Goal: Information Seeking & Learning: Learn about a topic

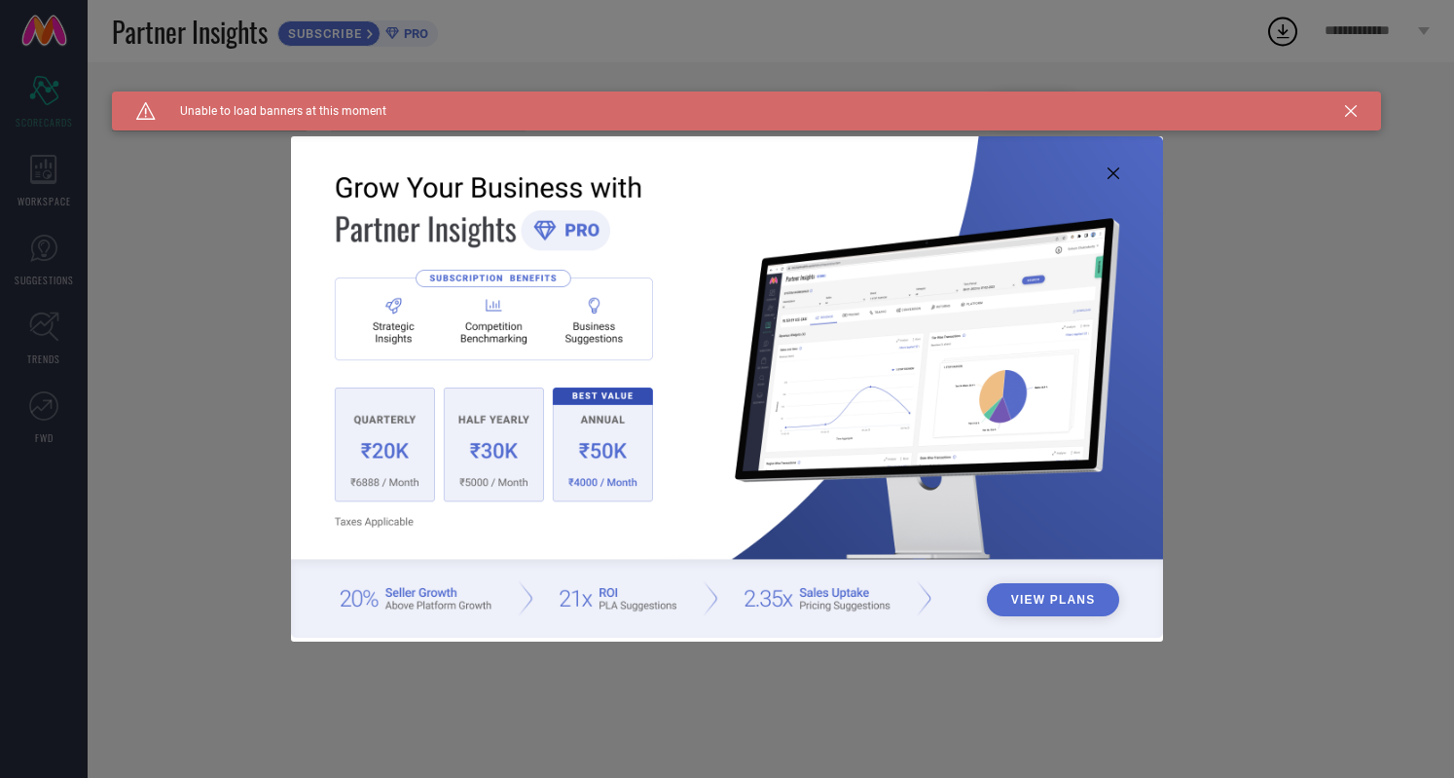
type input "All"
click at [1355, 108] on icon at bounding box center [1351, 111] width 12 height 12
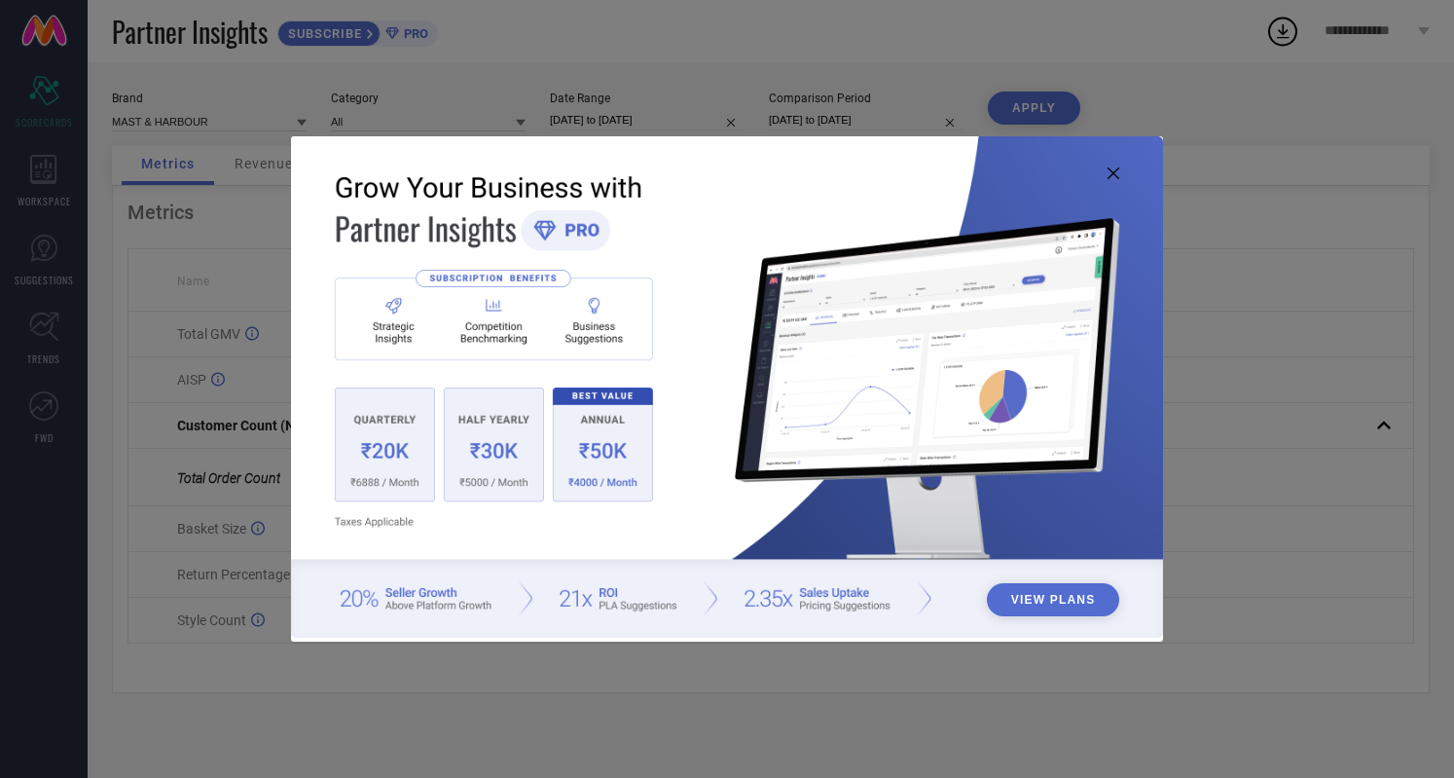
click at [1112, 173] on icon at bounding box center [1114, 173] width 12 height 12
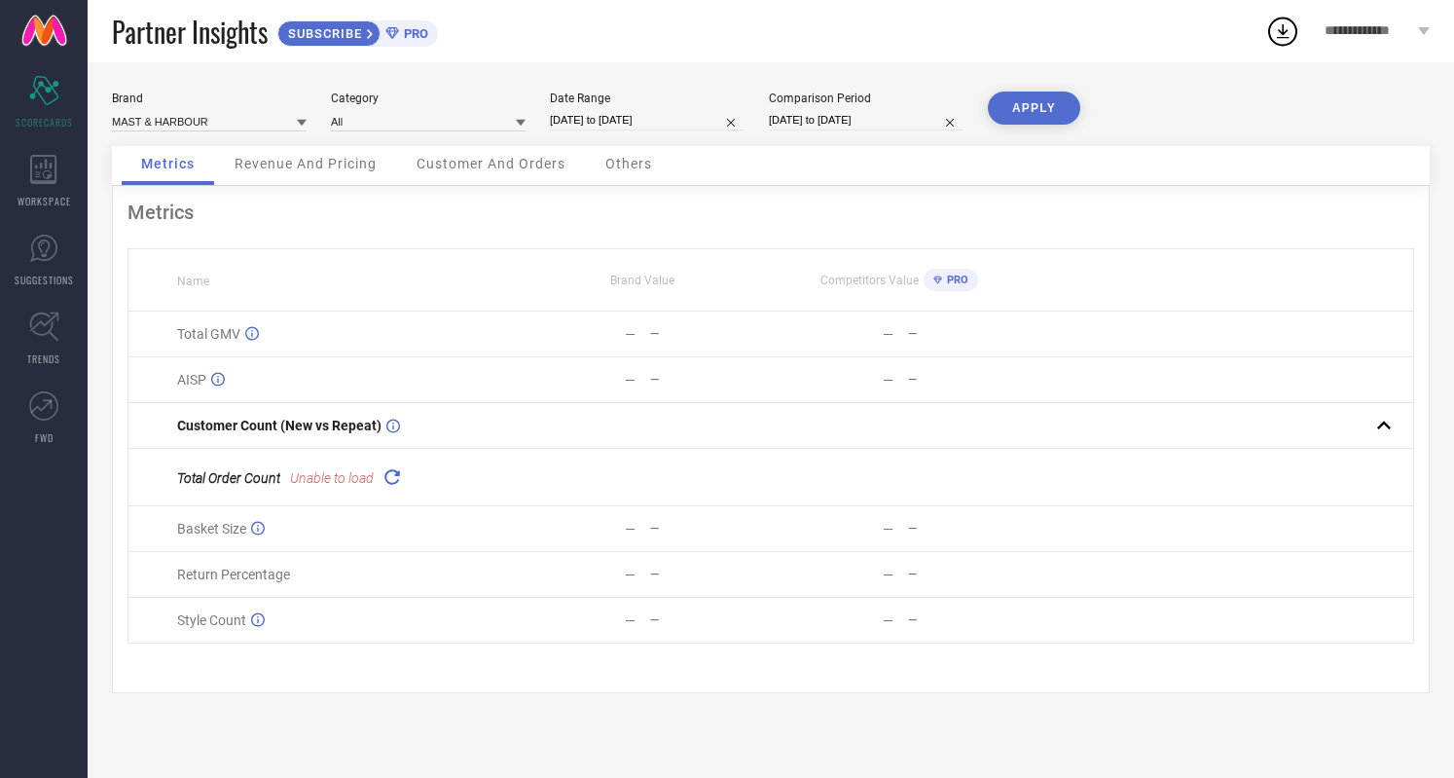
click at [522, 124] on icon at bounding box center [521, 123] width 10 height 7
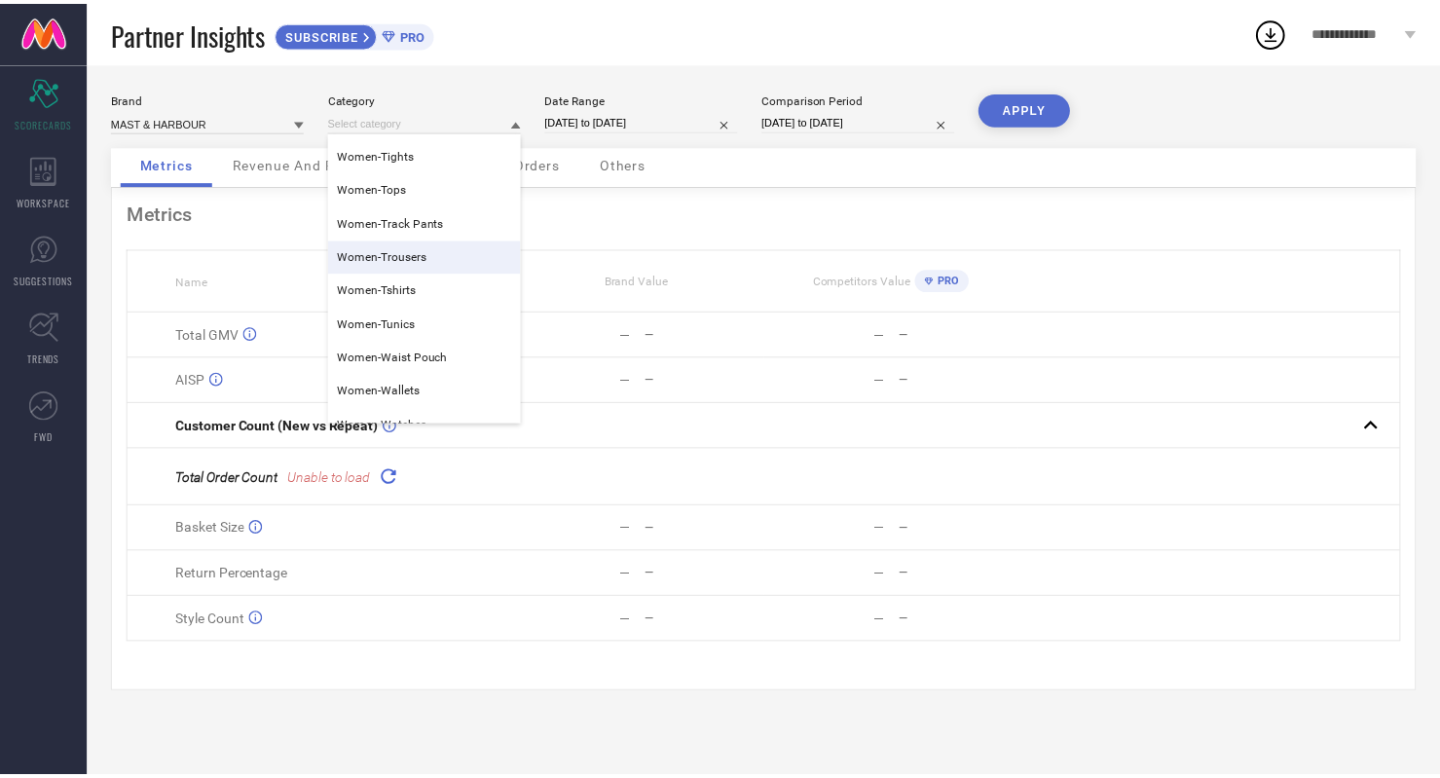
scroll to position [4432, 0]
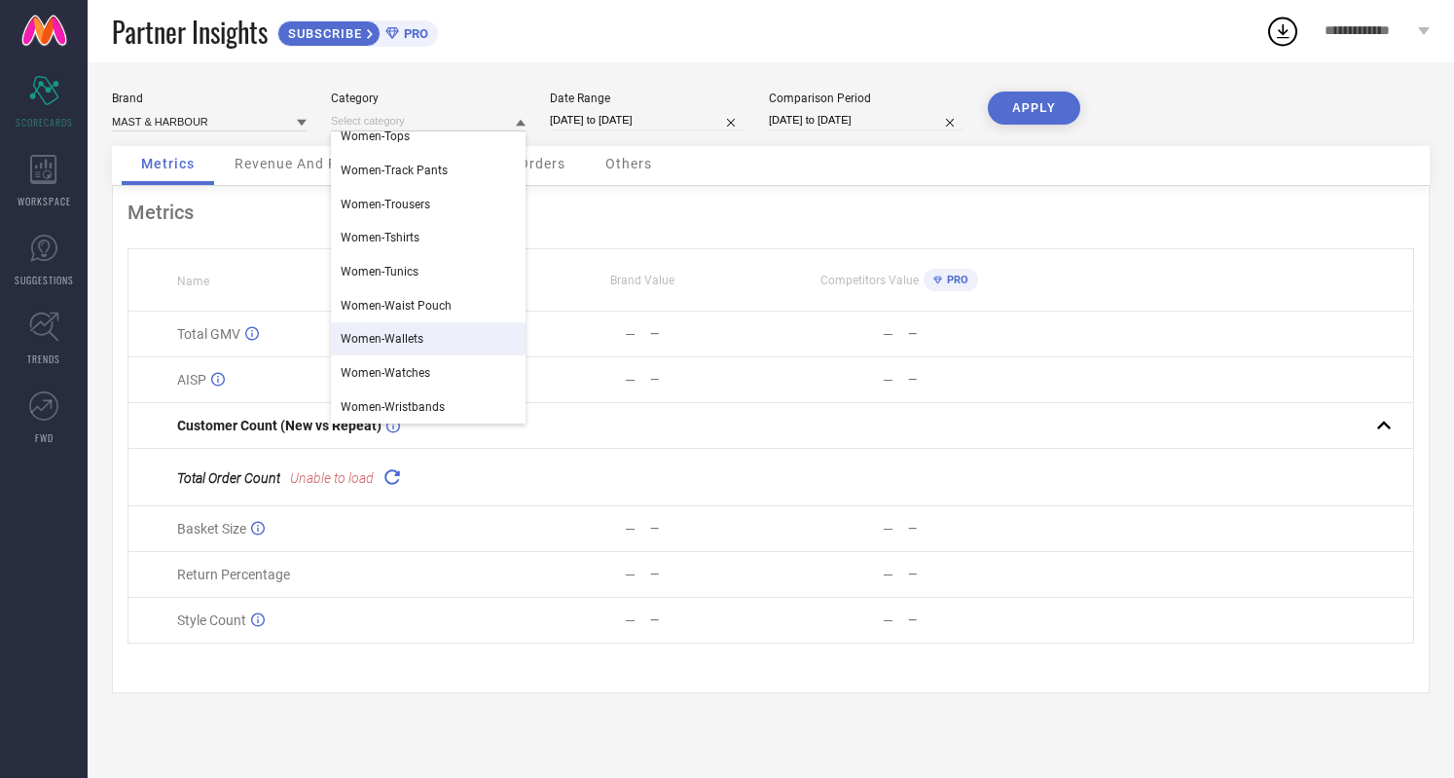
click at [401, 344] on span "Women-Wallets" at bounding box center [382, 339] width 83 height 14
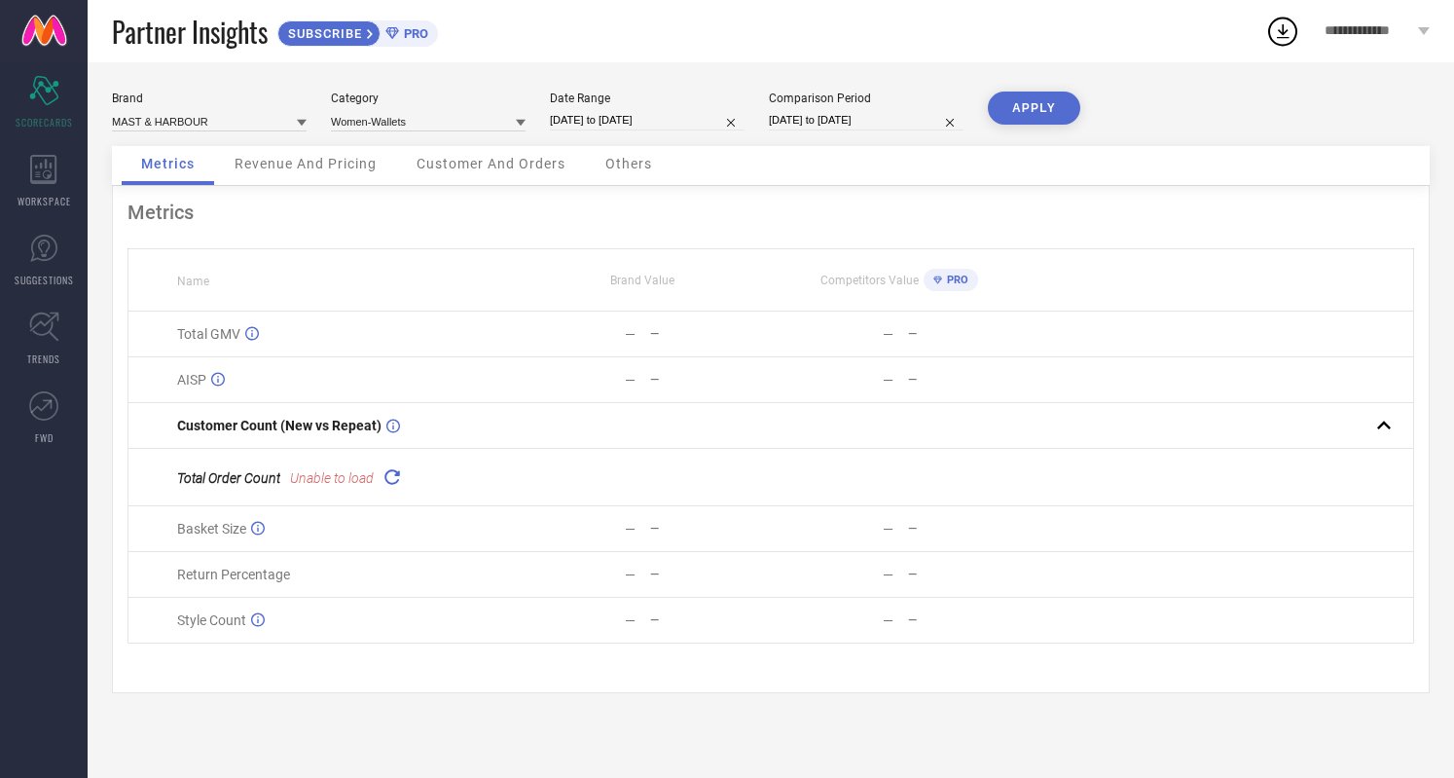
click at [1022, 101] on button "APPLY" at bounding box center [1034, 108] width 92 height 33
click at [325, 166] on span "Revenue And Pricing" at bounding box center [306, 164] width 142 height 16
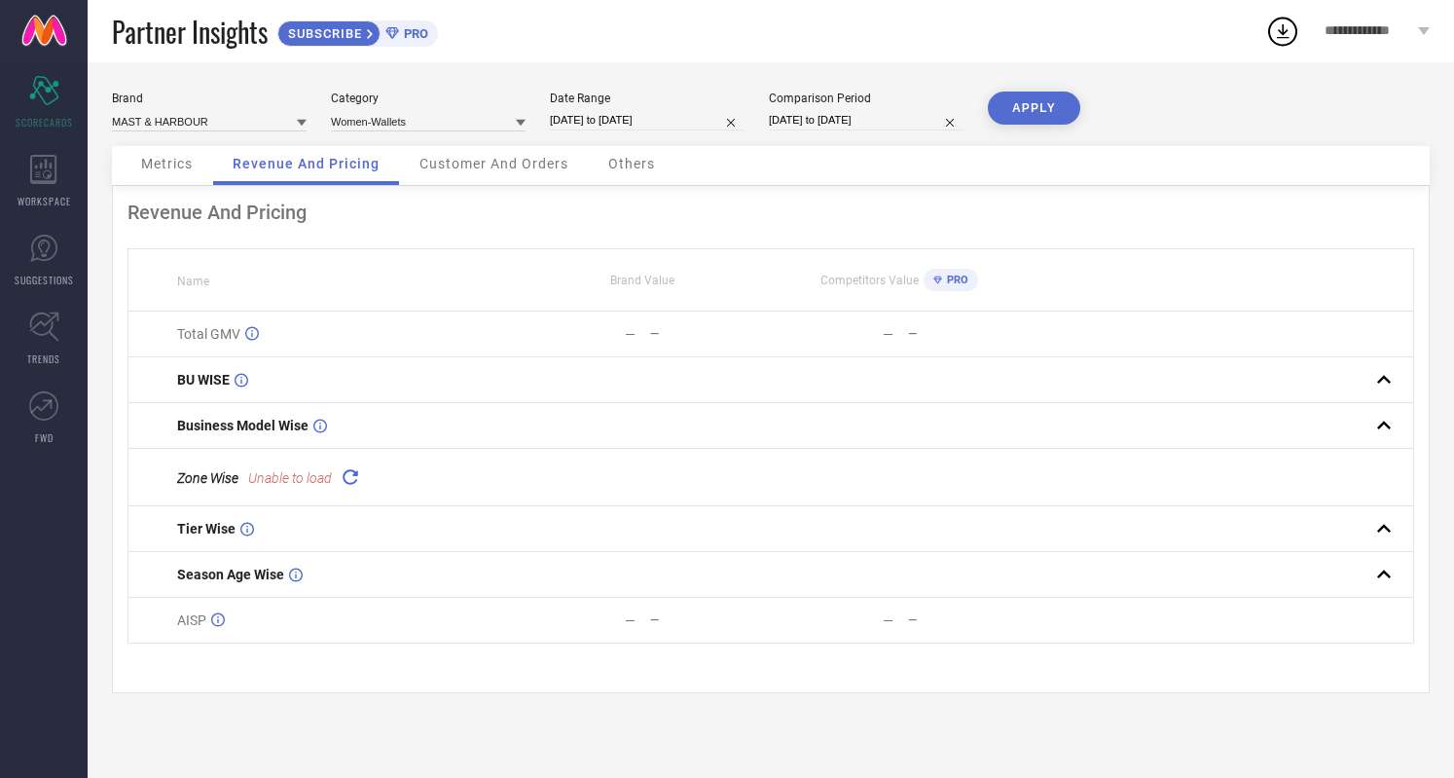
click at [482, 165] on span "Customer And Orders" at bounding box center [494, 164] width 149 height 16
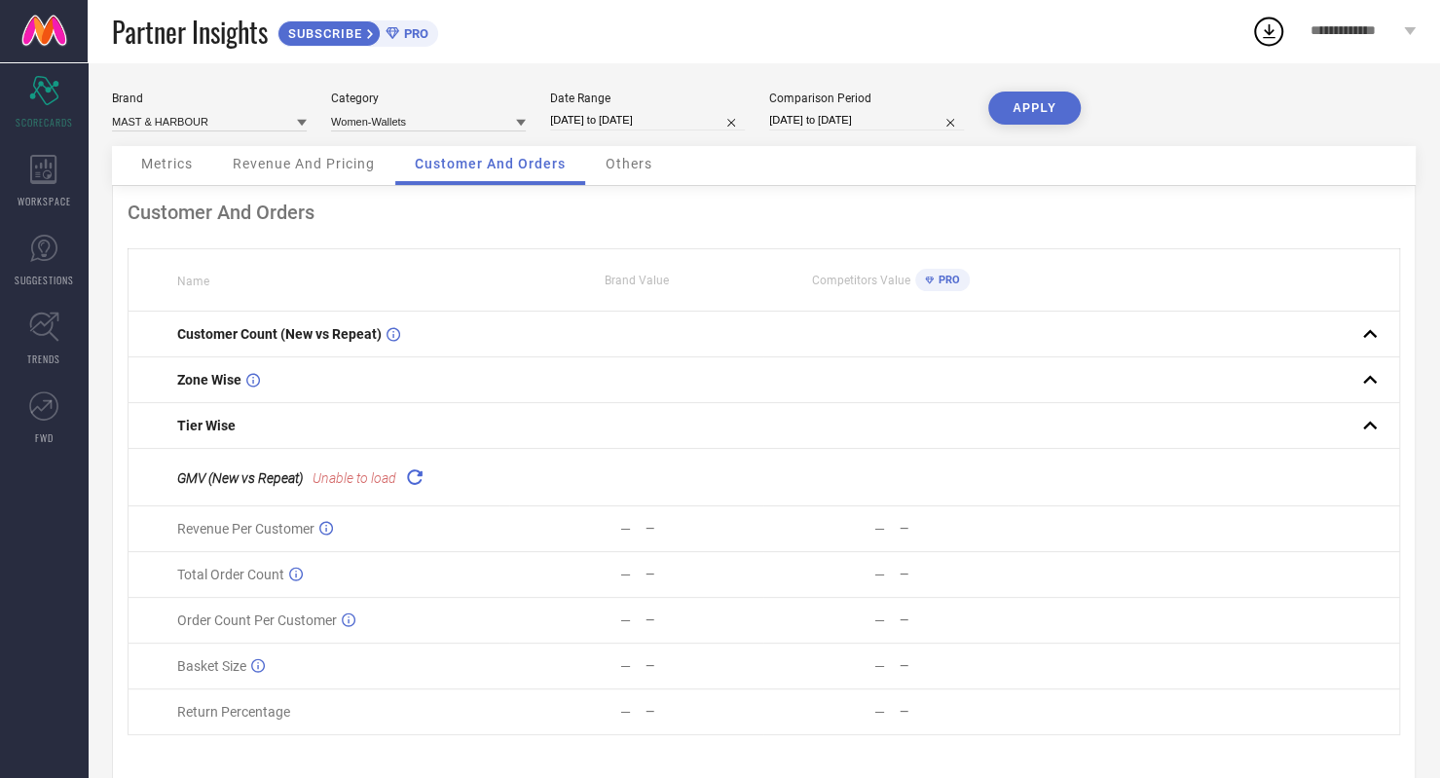
click at [606, 167] on span "Others" at bounding box center [628, 164] width 47 height 16
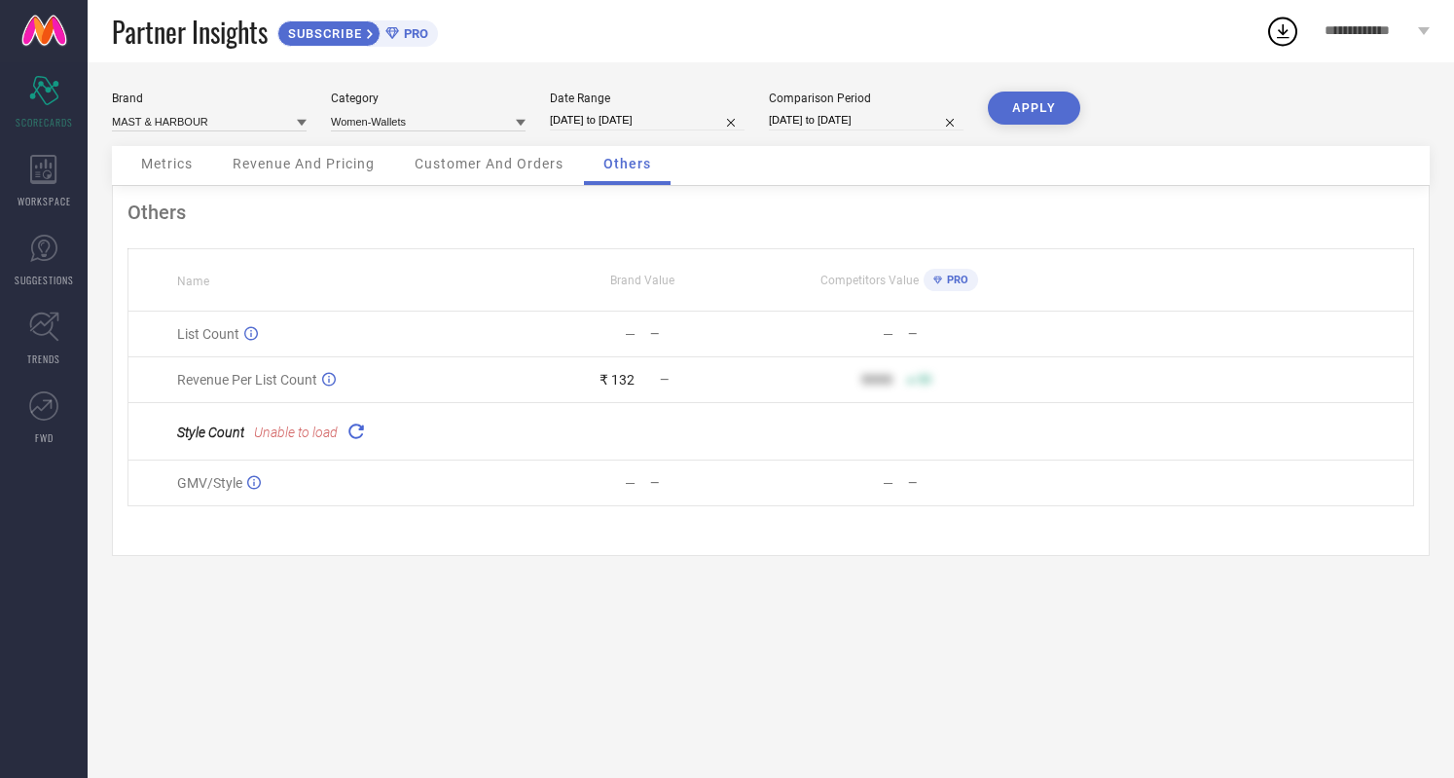
click at [1035, 106] on button "APPLY" at bounding box center [1034, 108] width 92 height 33
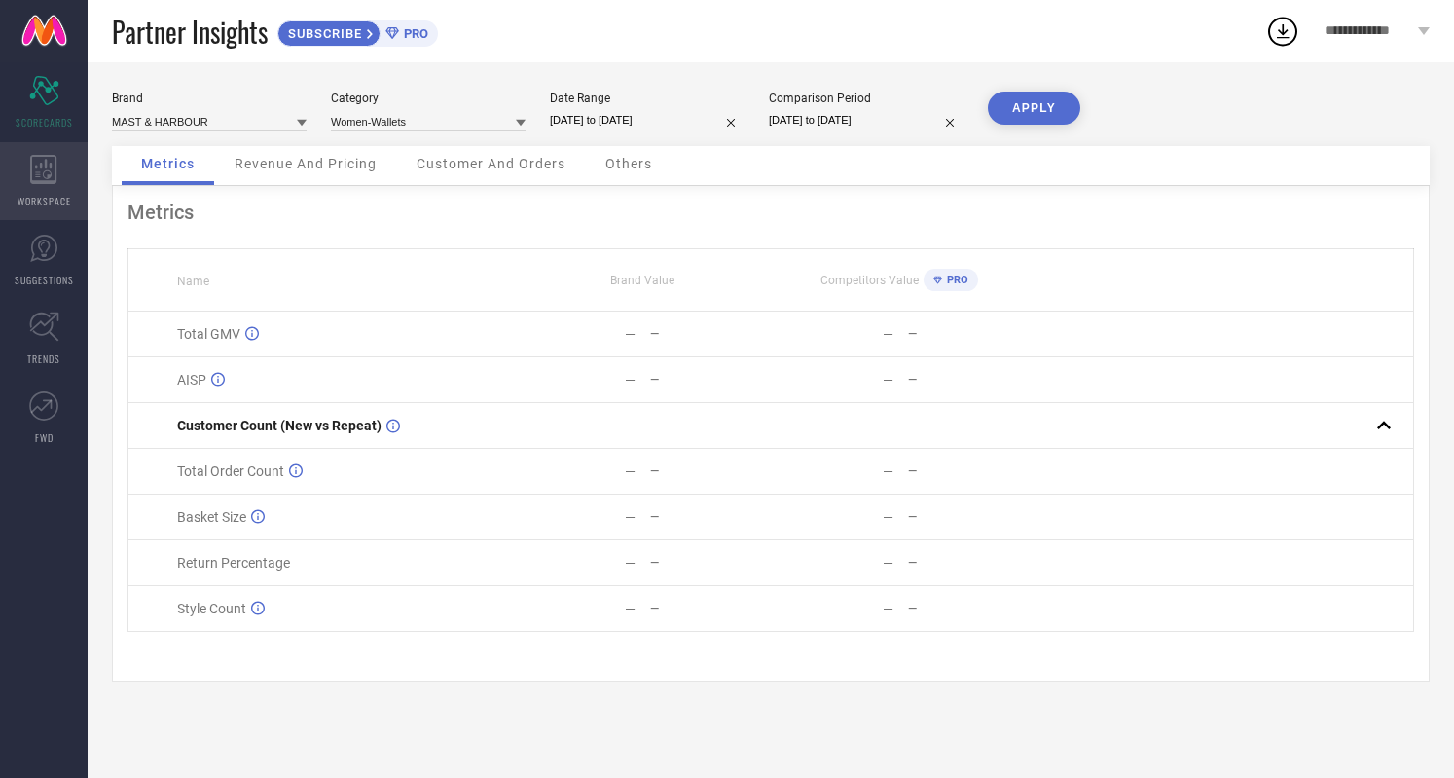
click at [56, 165] on icon at bounding box center [43, 169] width 26 height 29
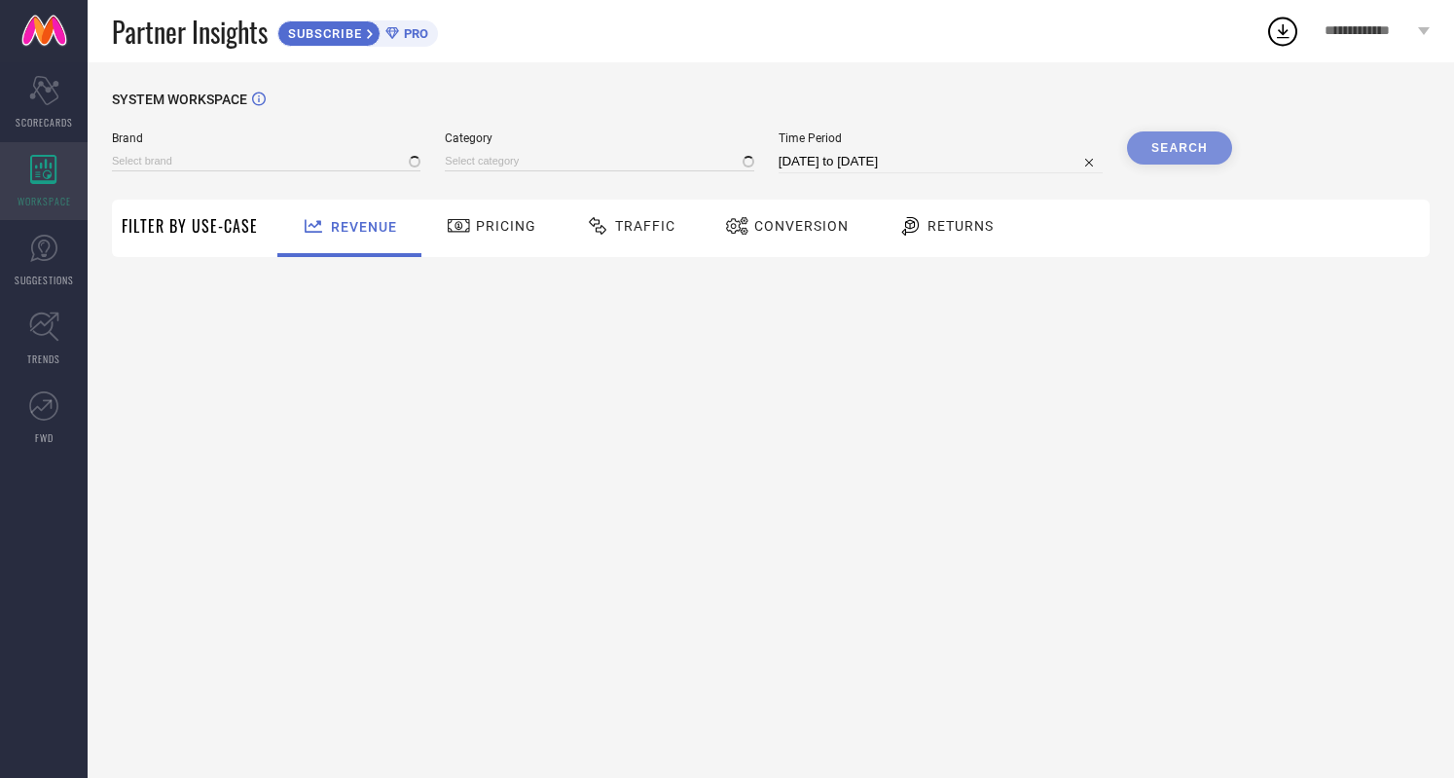
type input "MAST & HARBOUR"
type input "All"
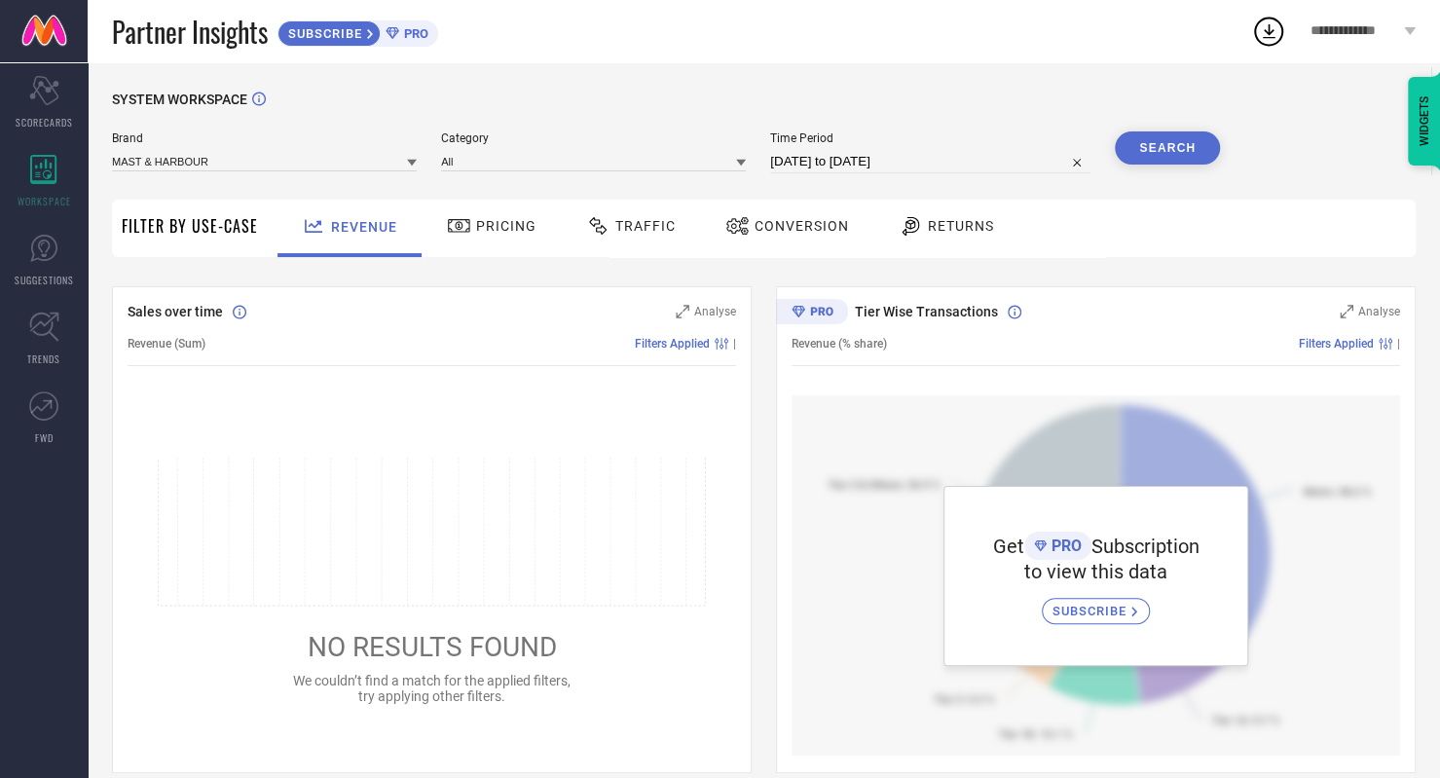
click at [322, 36] on span "SUBSCRIBE" at bounding box center [322, 33] width 89 height 15
click at [57, 299] on ul "Scorecard SCORECARDS WORKSPACE SUGGESTIONS TRENDS FWD" at bounding box center [44, 259] width 88 height 393
click at [46, 342] on icon at bounding box center [44, 326] width 30 height 30
